Goal: Task Accomplishment & Management: Manage account settings

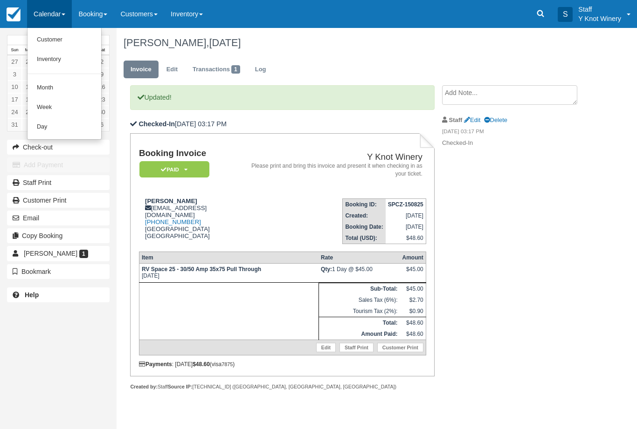
click at [48, 42] on link "Customer" at bounding box center [64, 40] width 74 height 20
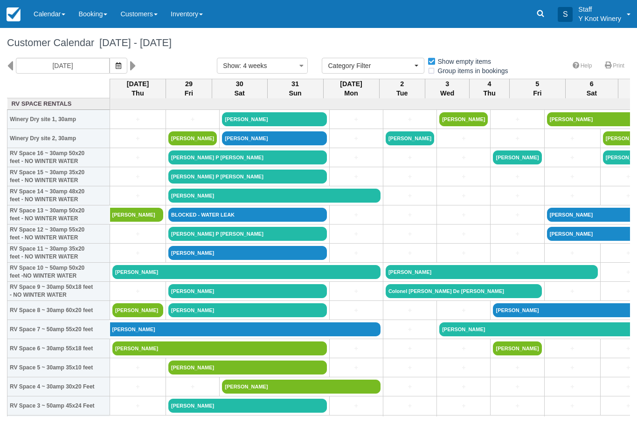
select select
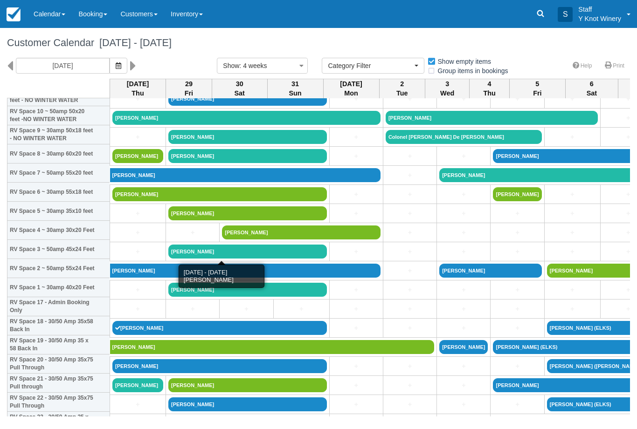
scroll to position [157, 0]
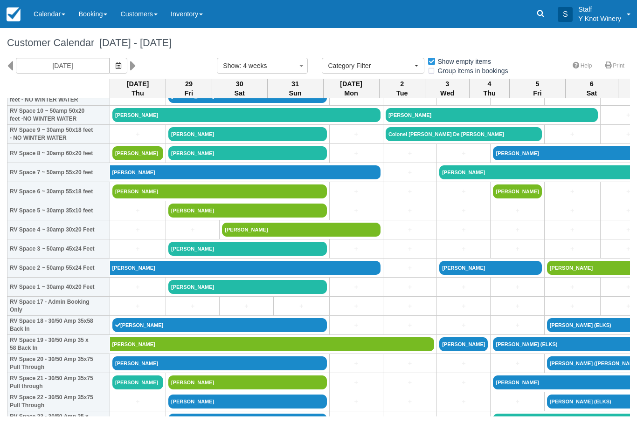
click at [44, 13] on link "Calendar" at bounding box center [49, 14] width 45 height 28
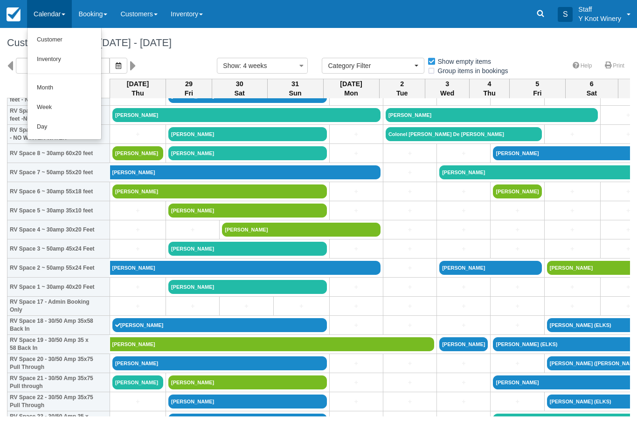
click at [53, 39] on link "Customer" at bounding box center [64, 40] width 74 height 20
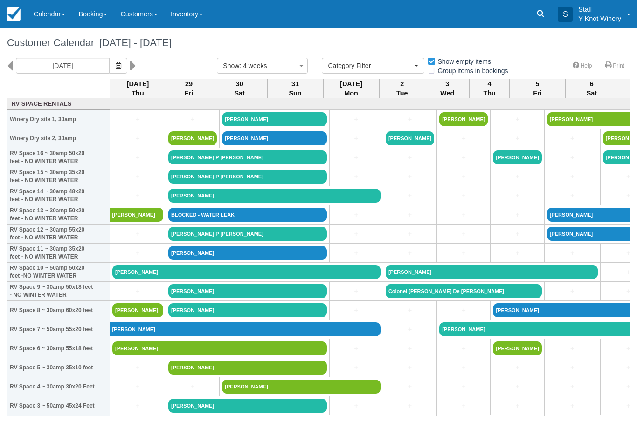
select select
click at [130, 411] on link "+" at bounding box center [137, 406] width 51 height 10
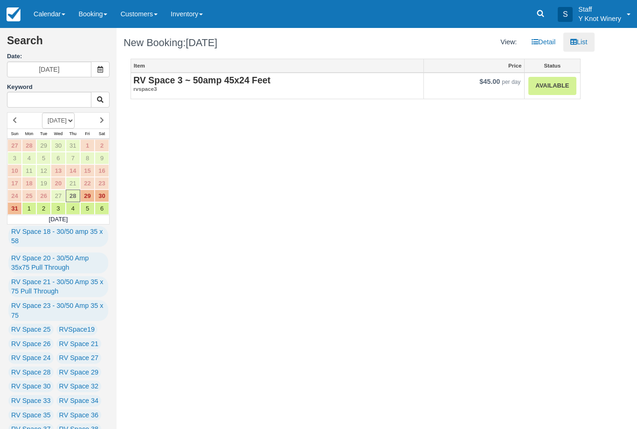
click at [547, 82] on link "Available" at bounding box center [552, 86] width 48 height 18
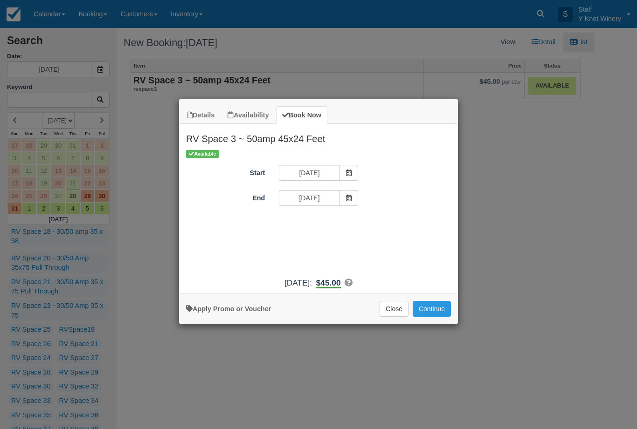
click at [428, 311] on button "Continue" at bounding box center [431, 309] width 38 height 16
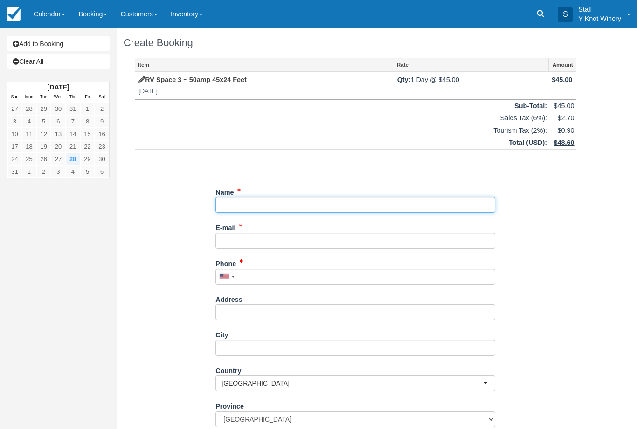
click at [245, 200] on input "Name" at bounding box center [355, 205] width 280 height 16
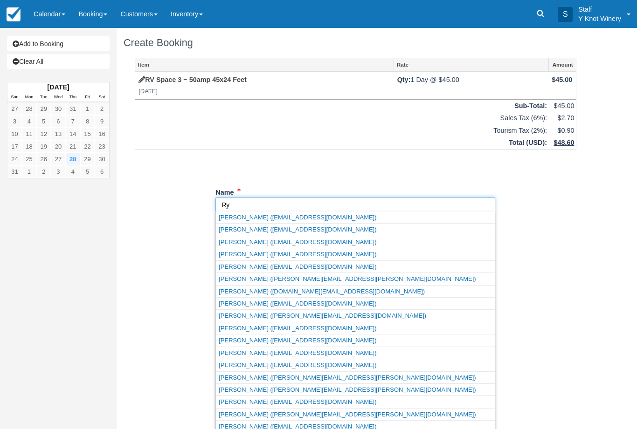
type input "R"
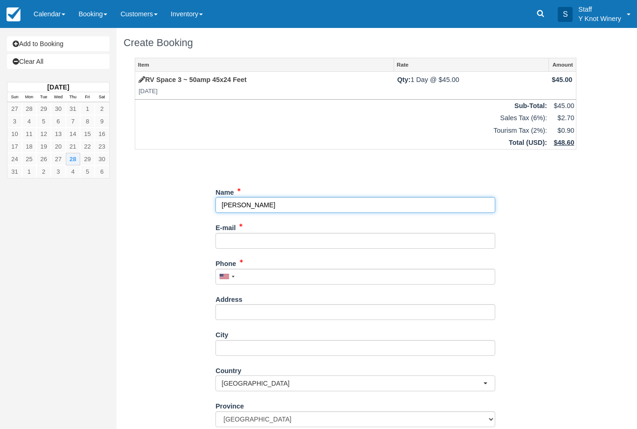
type input "[PERSON_NAME]"
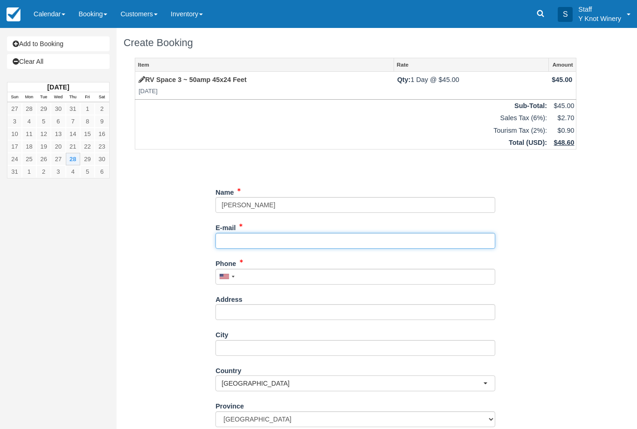
click at [249, 239] on input "E-mail" at bounding box center [355, 241] width 280 height 16
type input "[PERSON_NAME][EMAIL_ADDRESS][PERSON_NAME][DOMAIN_NAME]"
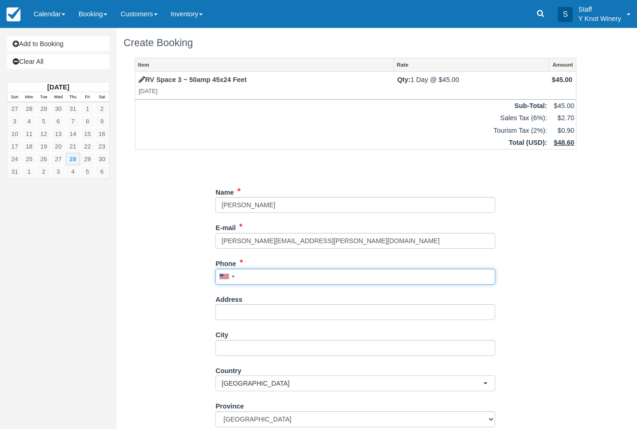
click at [266, 269] on input "Phone" at bounding box center [355, 277] width 280 height 16
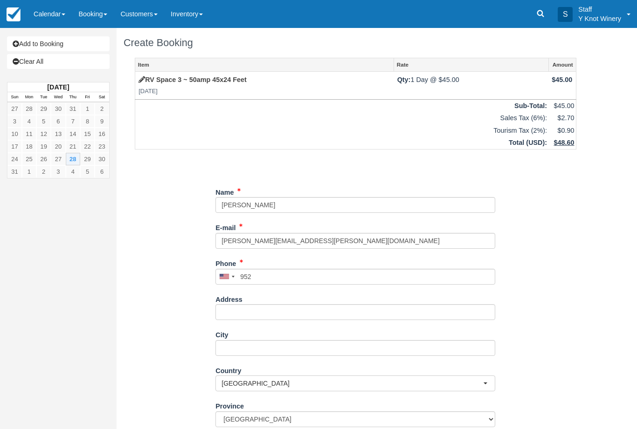
click at [52, 426] on div "Add to Booking Clear All August 2025 Sun Mon Tue Wed Thu Fri Sat 27 28 29 30 31…" at bounding box center [58, 214] width 117 height 429
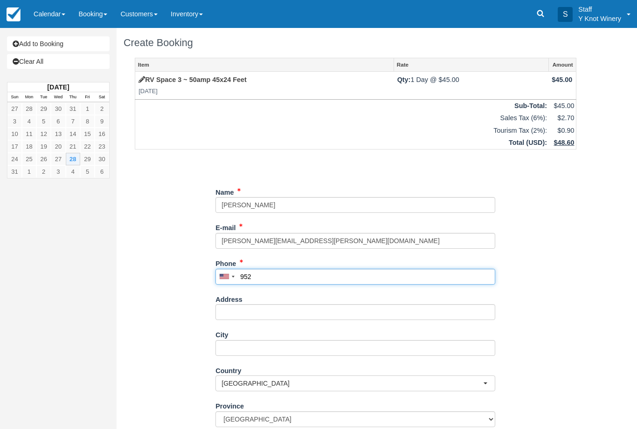
click at [270, 275] on input "952" at bounding box center [355, 277] width 280 height 16
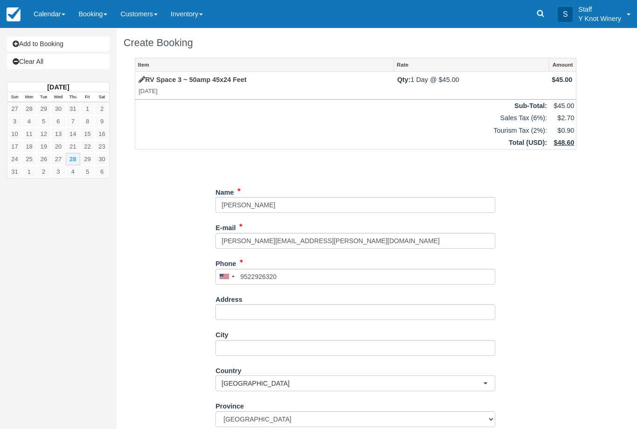
type input "+19522926320"
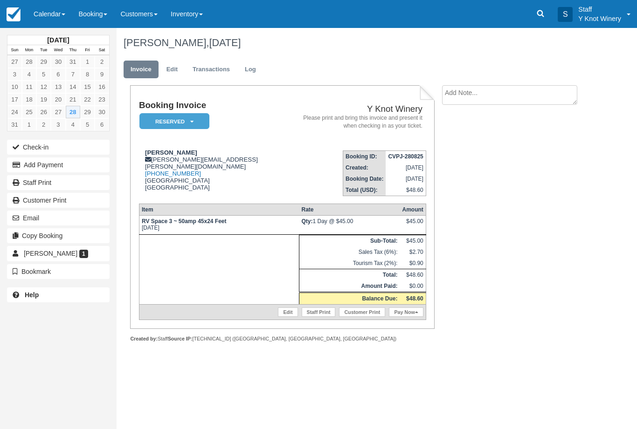
click at [405, 317] on link "Pay Now" at bounding box center [406, 312] width 34 height 9
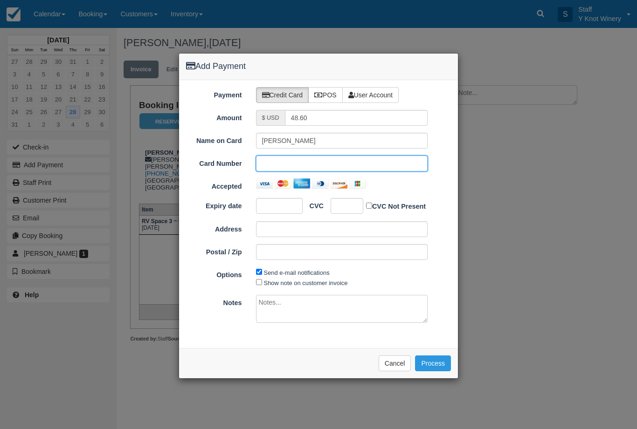
click at [282, 200] on div at bounding box center [279, 206] width 47 height 16
click at [352, 201] on div at bounding box center [346, 206] width 33 height 16
click at [347, 199] on div at bounding box center [346, 206] width 33 height 16
click at [299, 281] on label "Show note on customer invoice" at bounding box center [306, 283] width 84 height 7
click at [262, 281] on input "Show note on customer invoice" at bounding box center [259, 282] width 6 height 6
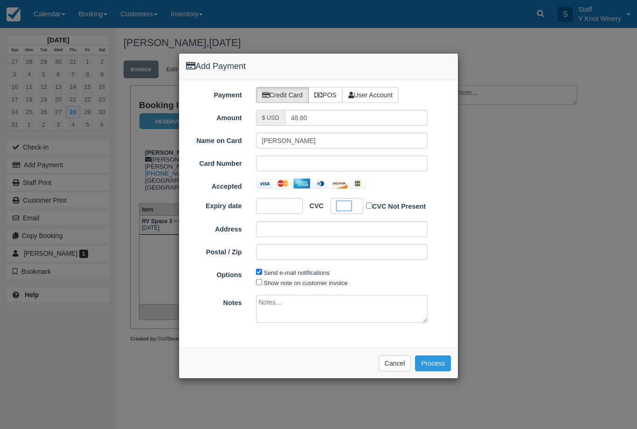
checkbox input "true"
click at [426, 356] on button "Process" at bounding box center [433, 364] width 36 height 16
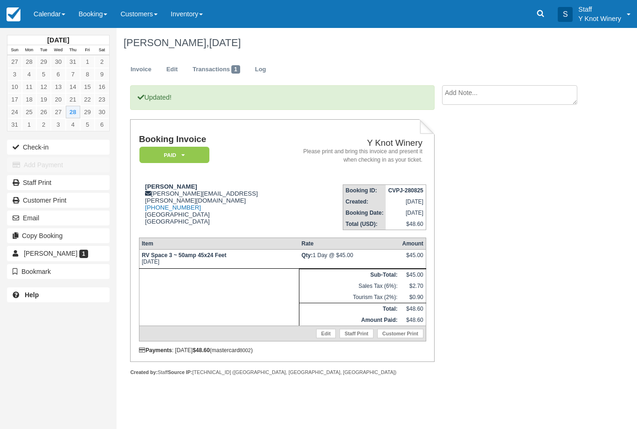
click at [46, 15] on link "Calendar" at bounding box center [49, 14] width 45 height 28
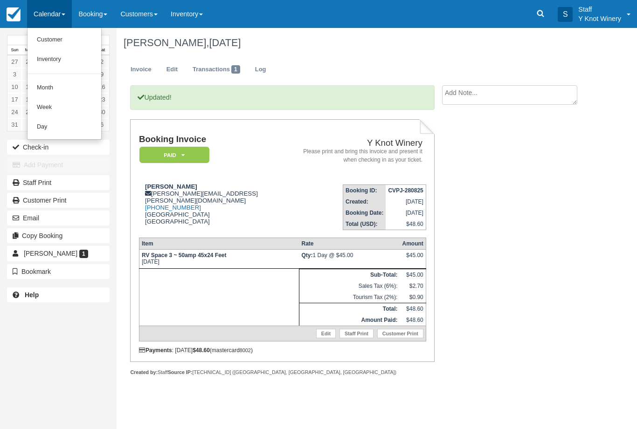
click at [66, 42] on link "Customer" at bounding box center [64, 40] width 74 height 20
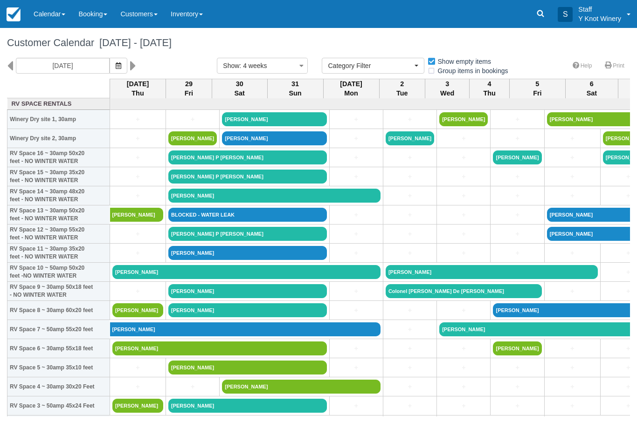
select select
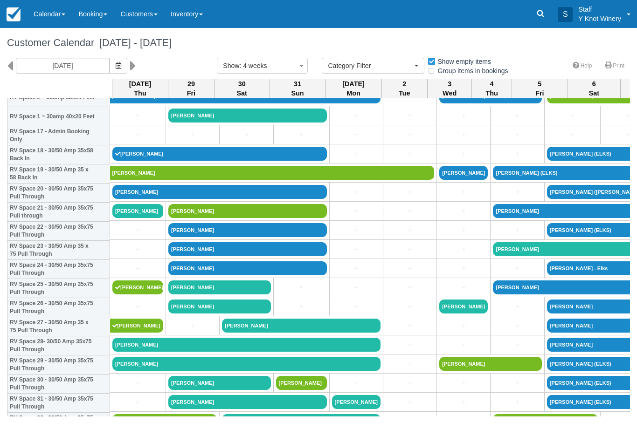
scroll to position [329, 0]
click at [146, 218] on link "Gary Bloomer" at bounding box center [137, 211] width 51 height 14
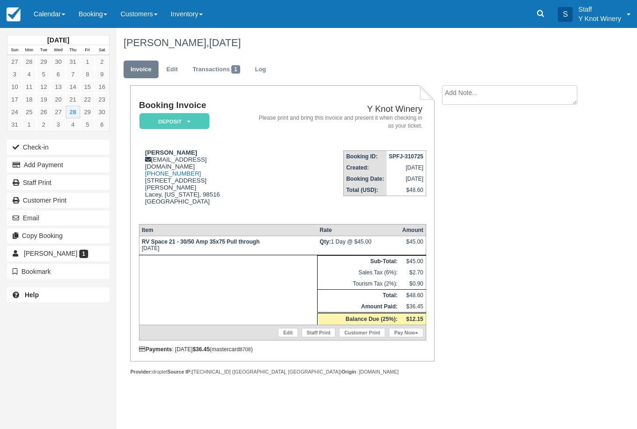
click at [404, 337] on link "Pay Now" at bounding box center [406, 332] width 34 height 9
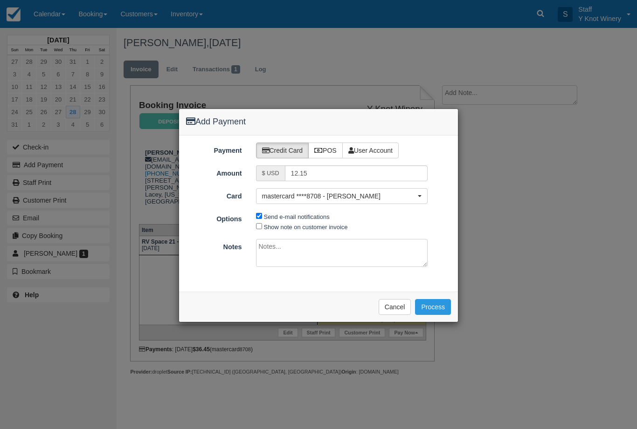
click at [294, 226] on label "Show note on customer invoice" at bounding box center [306, 227] width 84 height 7
click at [262, 226] on input "Show note on customer invoice" at bounding box center [259, 226] width 6 height 6
checkbox input "true"
click at [368, 197] on span "mastercard ****8708 - Gary Bloomer" at bounding box center [339, 196] width 154 height 9
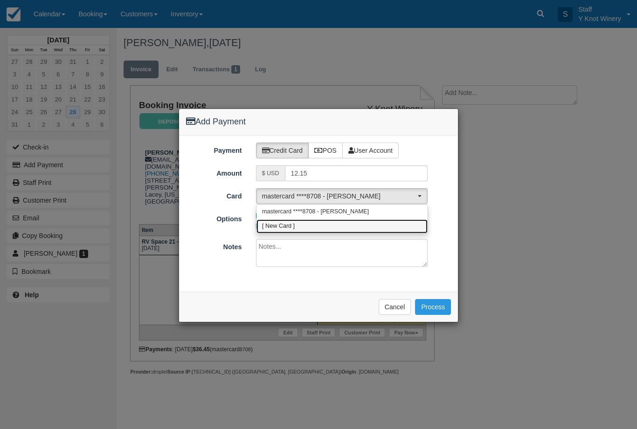
click at [290, 228] on span "[ New Card ]" at bounding box center [278, 226] width 33 height 8
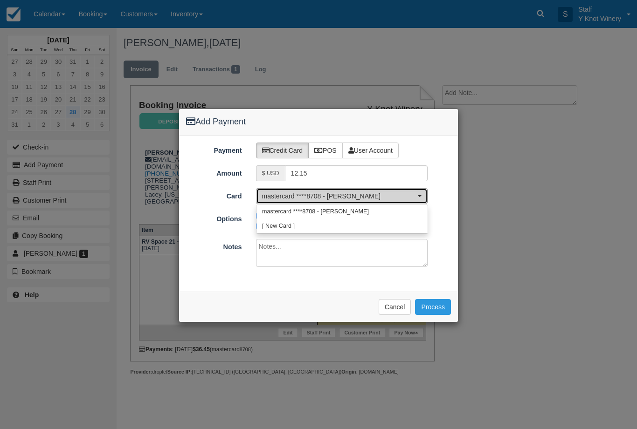
select select "0"
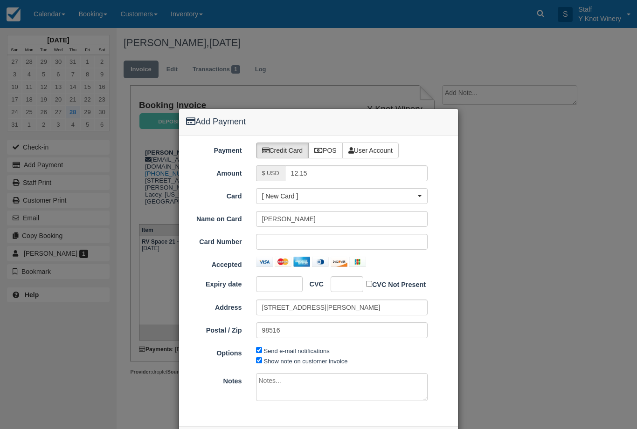
click at [283, 235] on div at bounding box center [342, 242] width 172 height 16
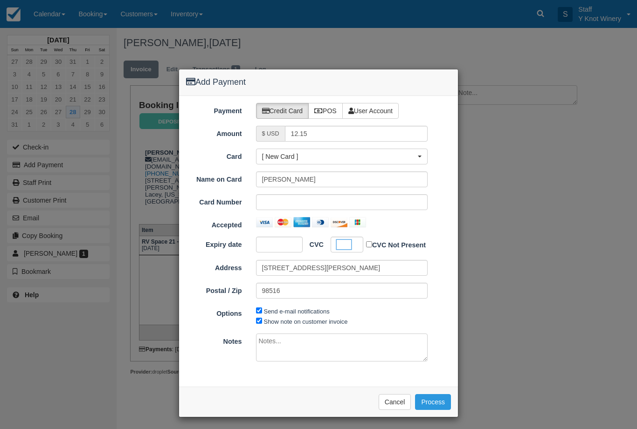
scroll to position [39, 0]
click at [438, 399] on button "Process" at bounding box center [433, 403] width 36 height 16
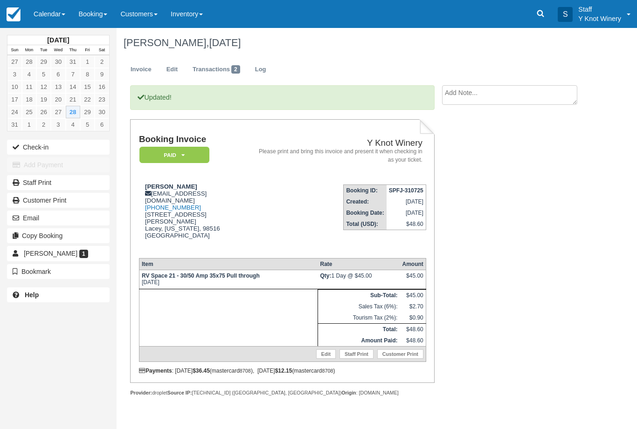
click at [45, 148] on button "Check-in" at bounding box center [58, 147] width 103 height 15
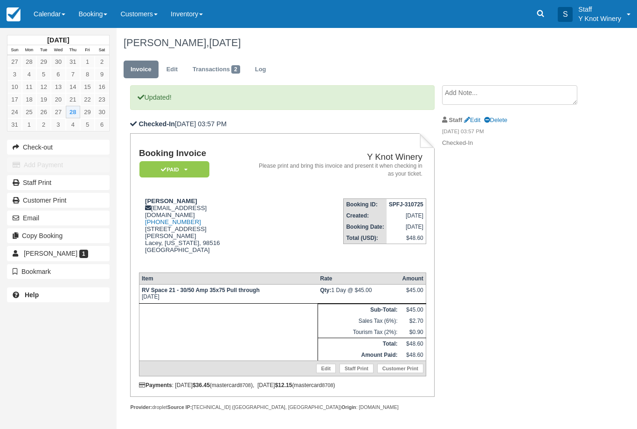
click at [61, 19] on link "Calendar" at bounding box center [49, 14] width 45 height 28
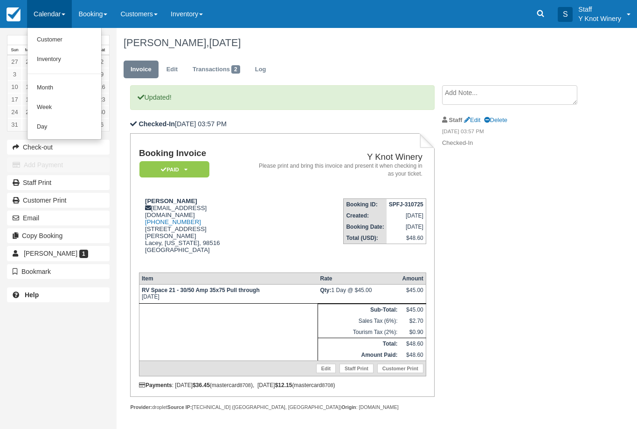
click at [60, 39] on link "Customer" at bounding box center [64, 40] width 74 height 20
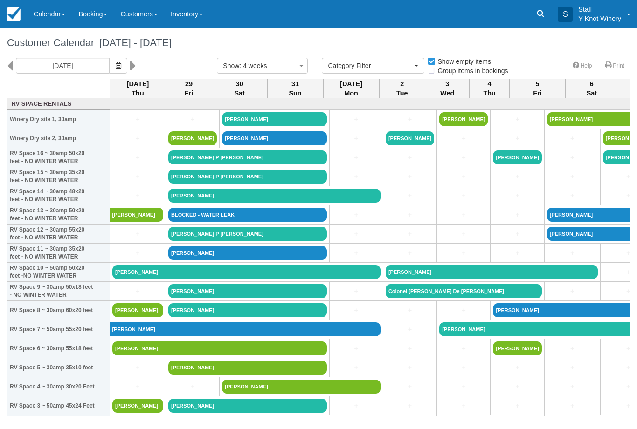
select select
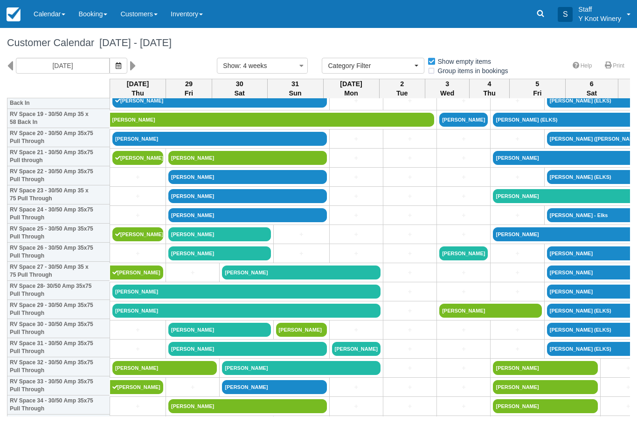
scroll to position [383, 0]
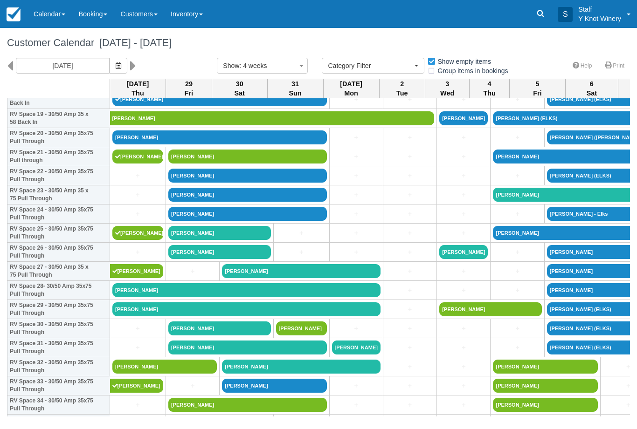
click at [43, 14] on link "Calendar" at bounding box center [49, 14] width 45 height 28
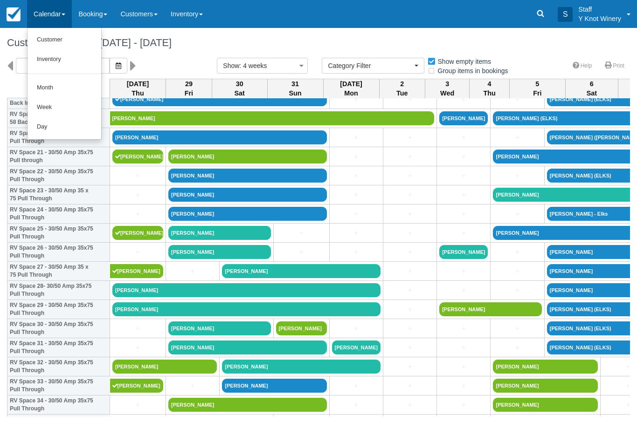
click at [45, 36] on link "Customer" at bounding box center [64, 40] width 74 height 20
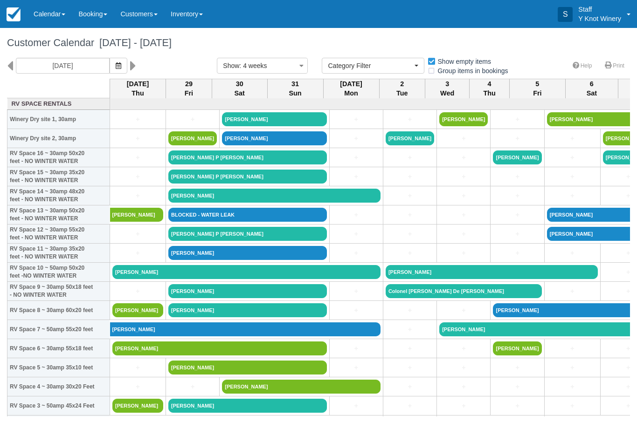
select select
click at [137, 317] on link "[PERSON_NAME]" at bounding box center [137, 310] width 51 height 14
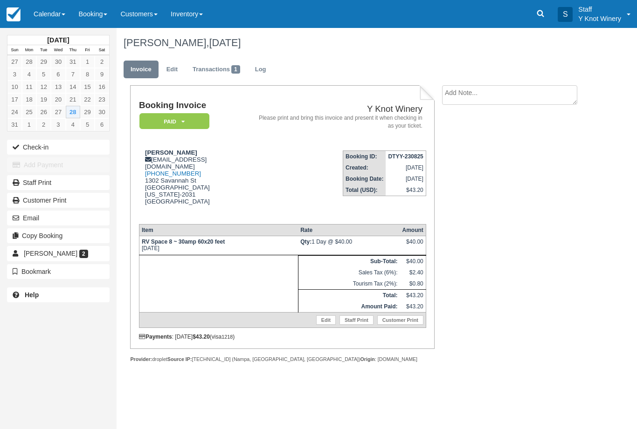
click at [27, 145] on button "Check-in" at bounding box center [58, 147] width 103 height 15
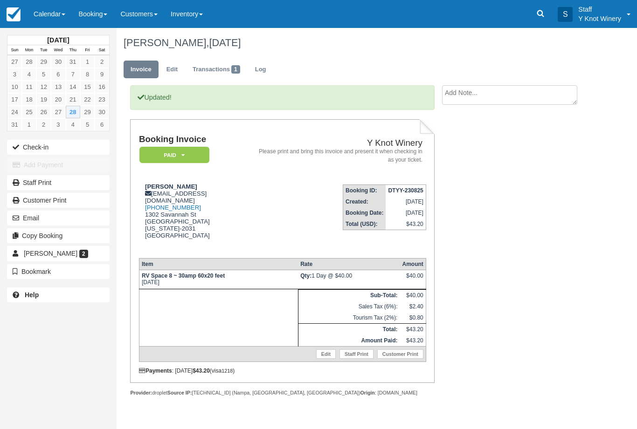
click at [39, 13] on link "Calendar" at bounding box center [49, 14] width 45 height 28
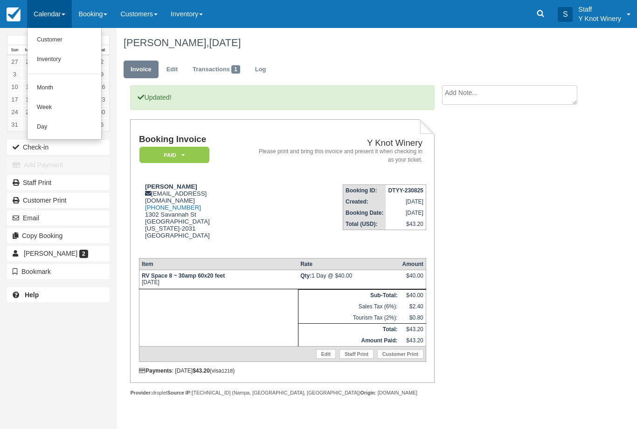
click at [46, 41] on link "Customer" at bounding box center [64, 40] width 74 height 20
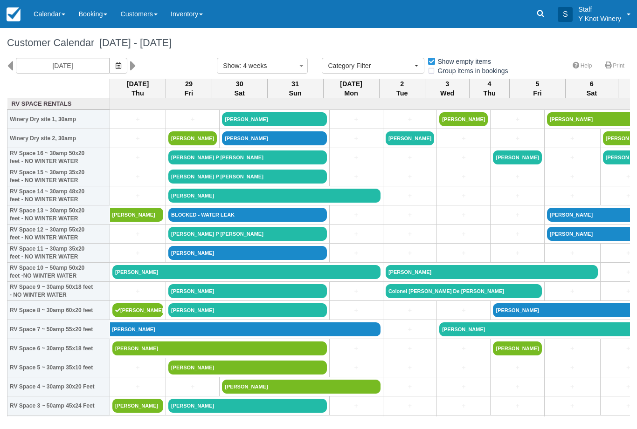
select select
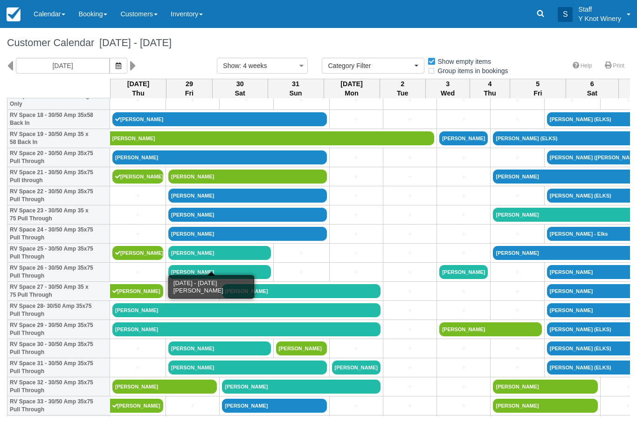
scroll to position [364, 0]
